Goal: Use online tool/utility: Utilize a website feature to perform a specific function

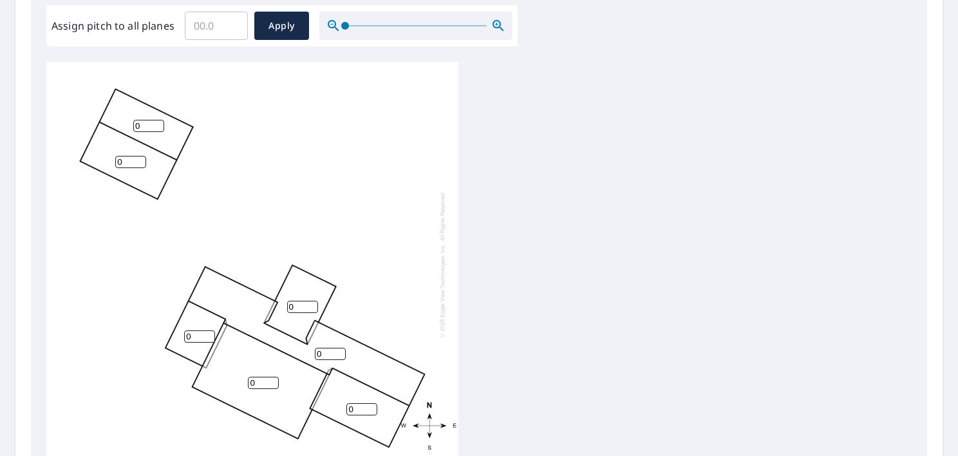
scroll to position [394, 0]
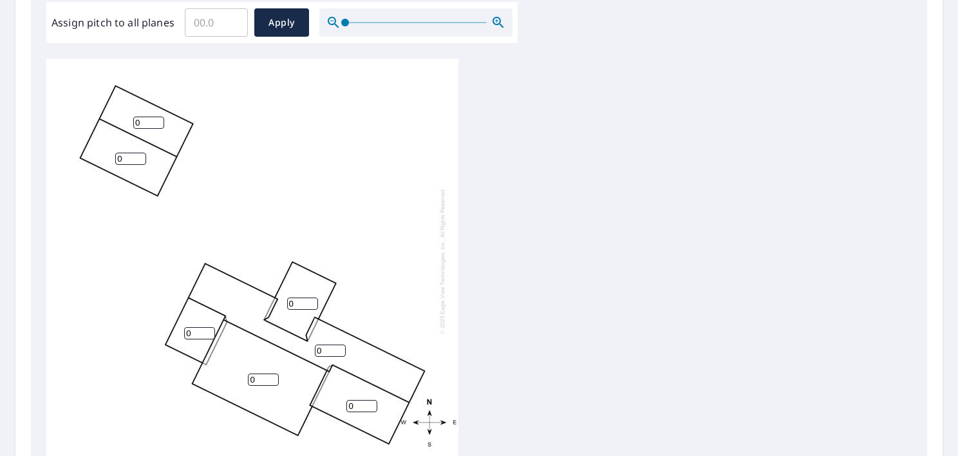
click at [209, 15] on input "Assign pitch to all planes" at bounding box center [216, 23] width 63 height 36
type input "0"
click at [274, 20] on span "Apply" at bounding box center [282, 23] width 34 height 16
drag, startPoint x: 153, startPoint y: 124, endPoint x: 126, endPoint y: 121, distance: 27.2
click at [133, 121] on input "5" at bounding box center [148, 123] width 31 height 12
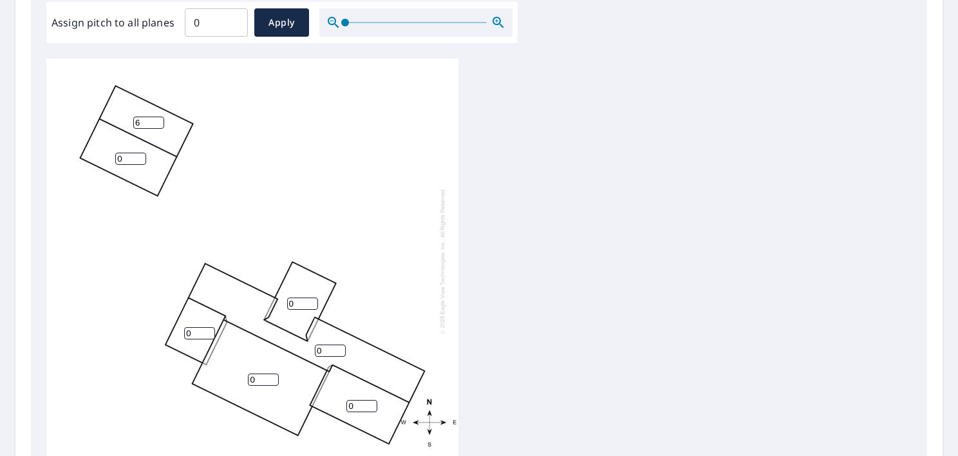
click at [157, 121] on input "6" at bounding box center [148, 123] width 31 height 12
type input "7"
click at [157, 120] on input "7" at bounding box center [148, 123] width 31 height 12
click at [142, 155] on input "1" at bounding box center [130, 159] width 31 height 12
click at [142, 155] on input "2" at bounding box center [130, 159] width 31 height 12
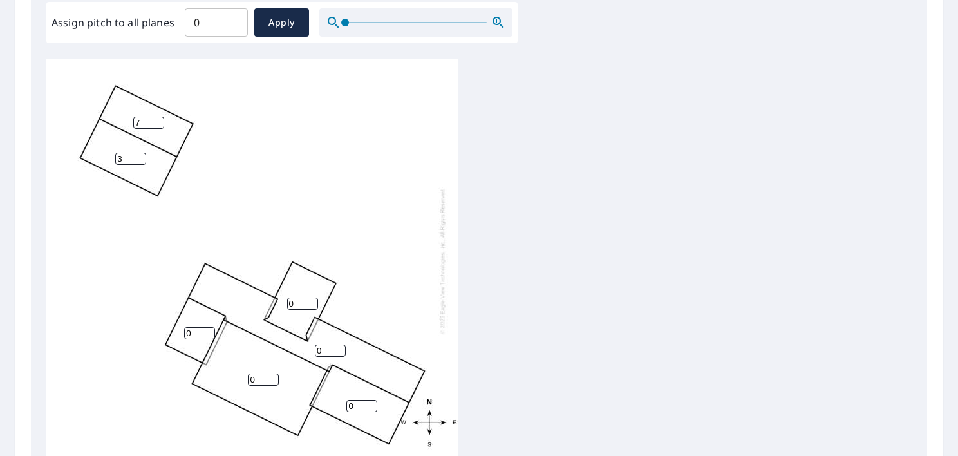
click at [142, 155] on input "3" at bounding box center [130, 159] width 31 height 12
click at [142, 155] on input "4" at bounding box center [130, 159] width 31 height 12
click at [142, 155] on input "5" at bounding box center [130, 159] width 31 height 12
click at [142, 155] on input "6" at bounding box center [130, 159] width 31 height 12
type input "7"
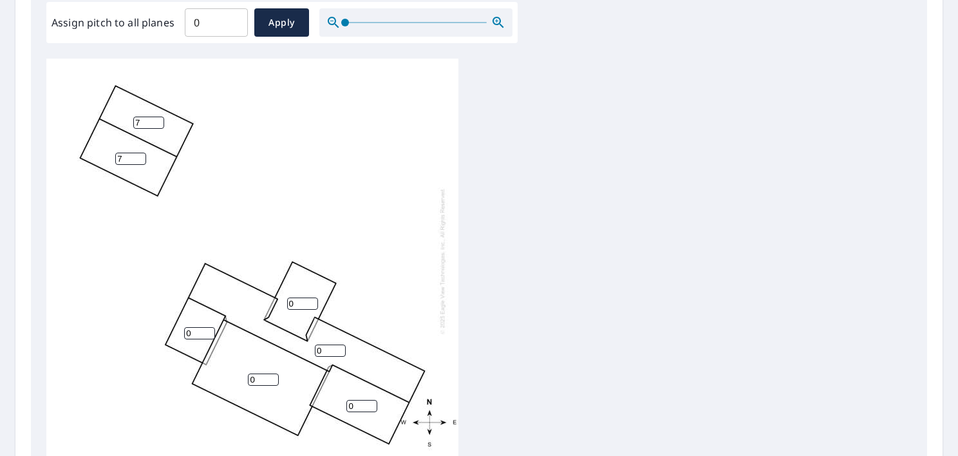
click at [142, 155] on input "7" at bounding box center [130, 159] width 31 height 12
click at [360, 152] on div "0 0 0 7 7 0 0" at bounding box center [252, 261] width 412 height 404
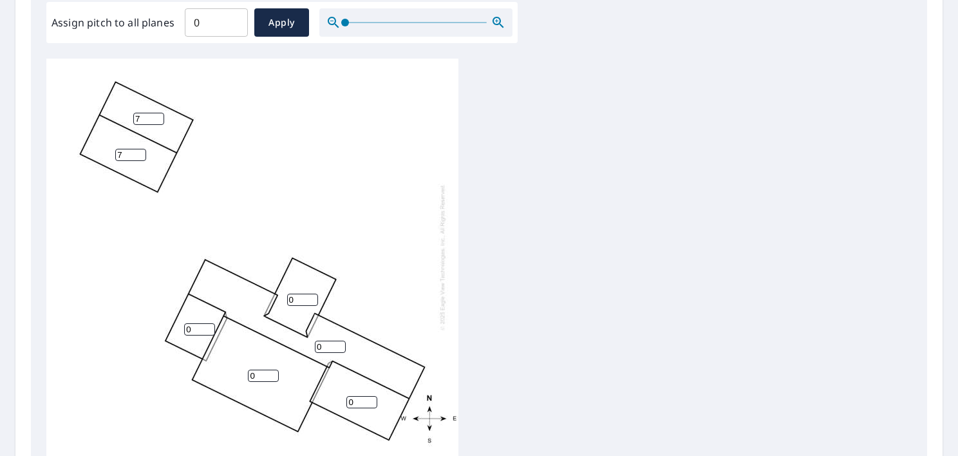
scroll to position [563, 0]
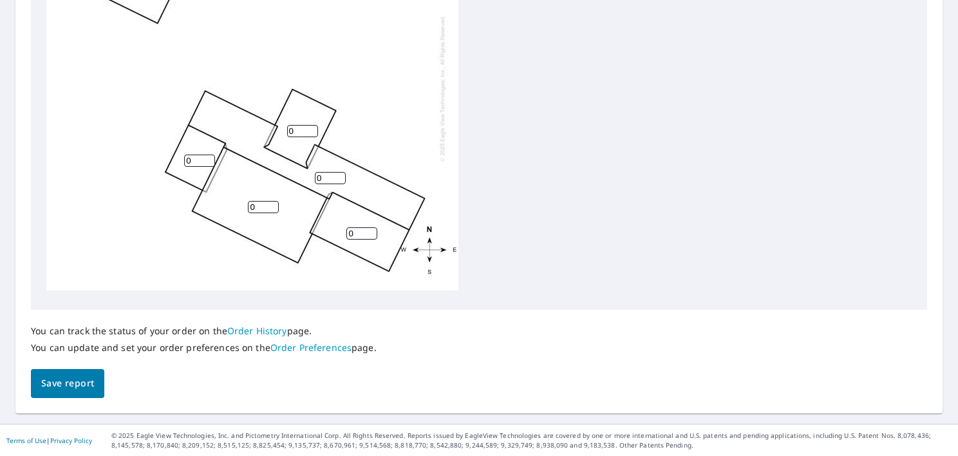
click at [89, 383] on span "Save report" at bounding box center [67, 383] width 53 height 16
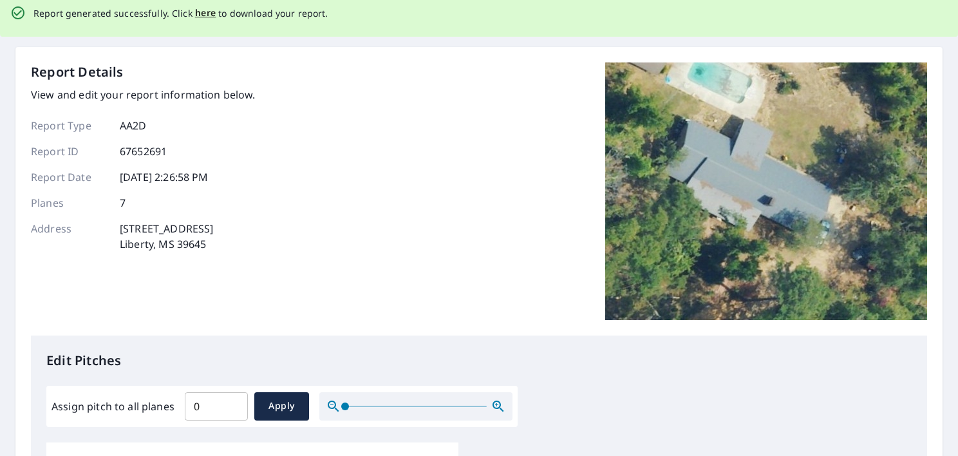
scroll to position [0, 0]
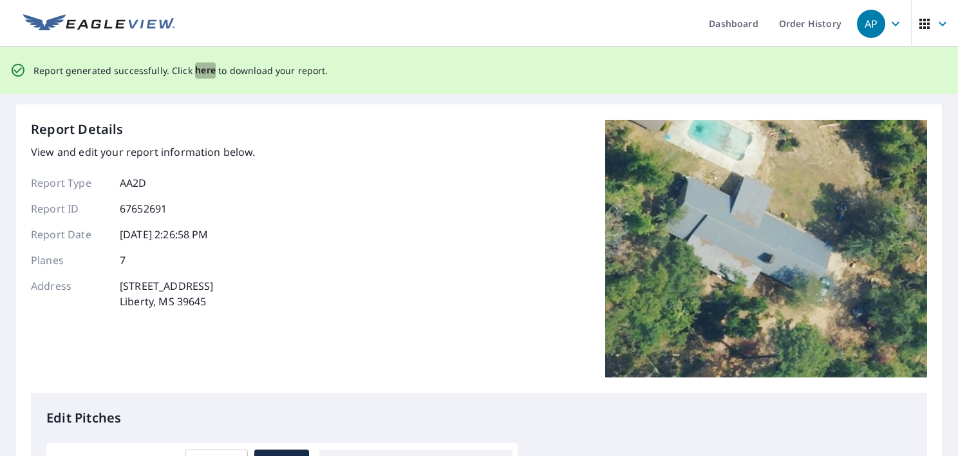
click at [203, 70] on span "here" at bounding box center [205, 70] width 21 height 16
